Goal: Navigation & Orientation: Go to known website

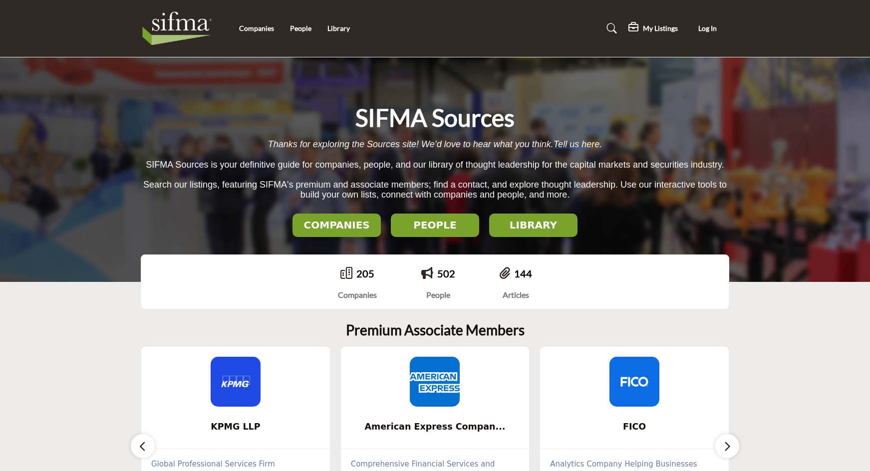
click at [145, 229] on div "SIFMA Sources Thanks for exploring the Sources site! We’d love to hear what you…" at bounding box center [435, 169] width 589 height 135
